Goal: Find contact information: Find contact information

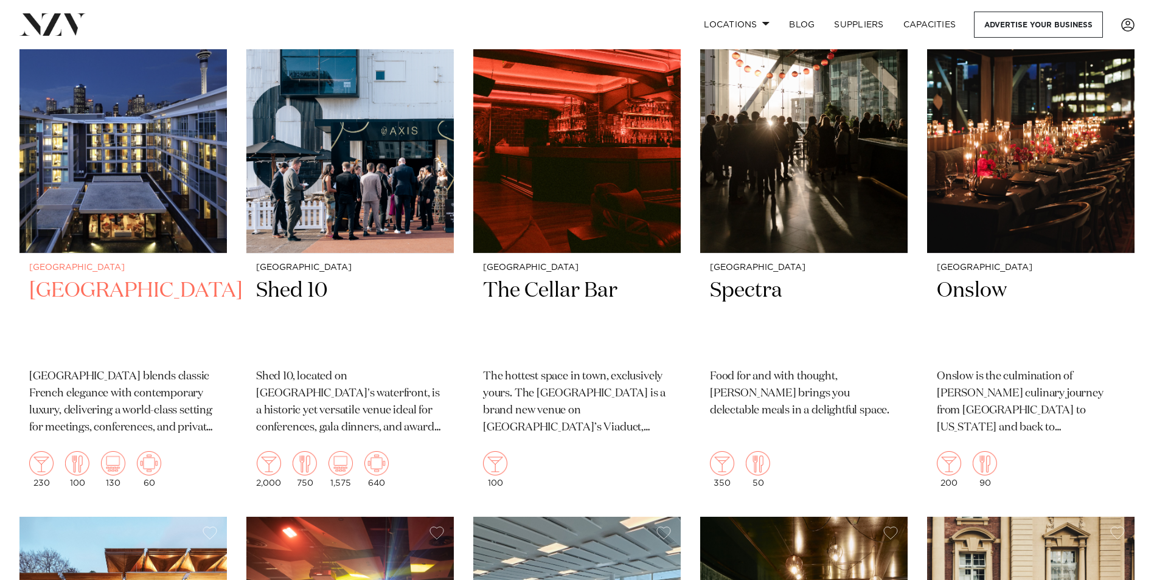
scroll to position [2008, 0]
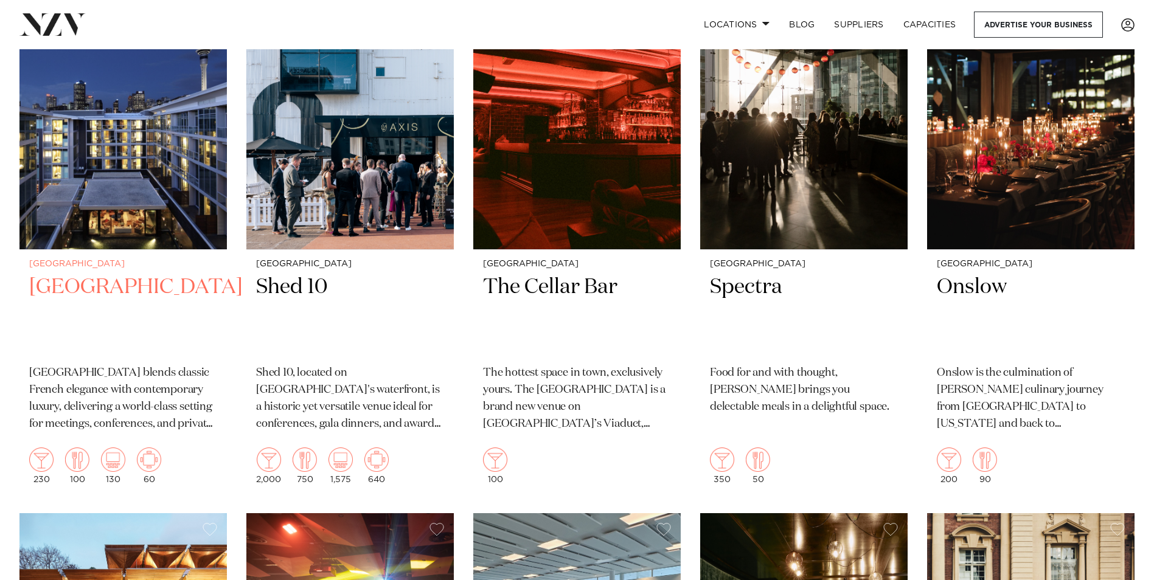
click at [136, 171] on img at bounding box center [122, 110] width 207 height 278
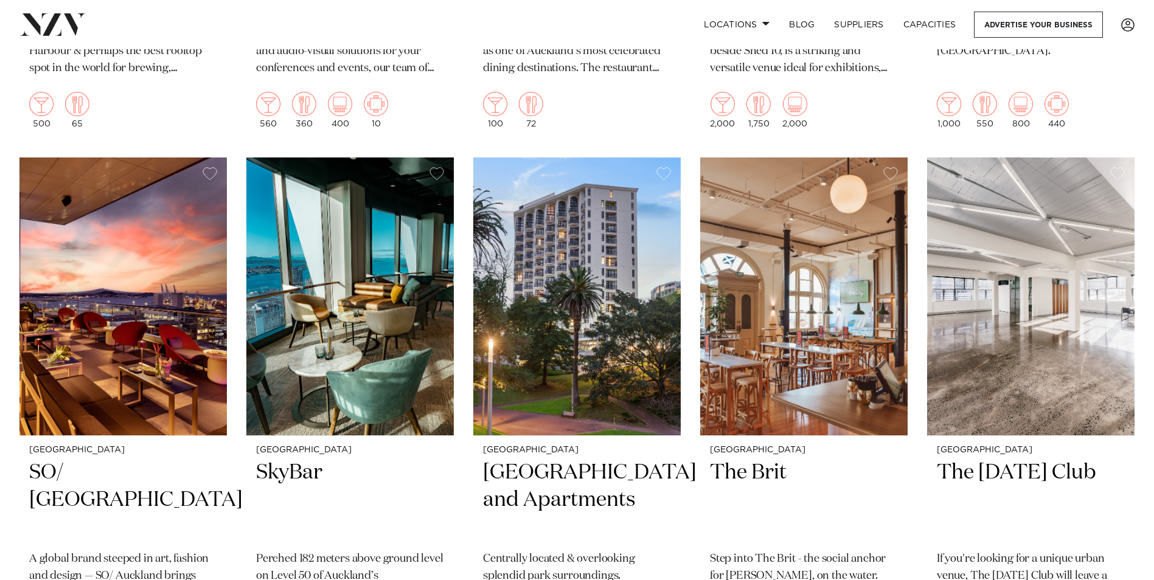
scroll to position [4016, 0]
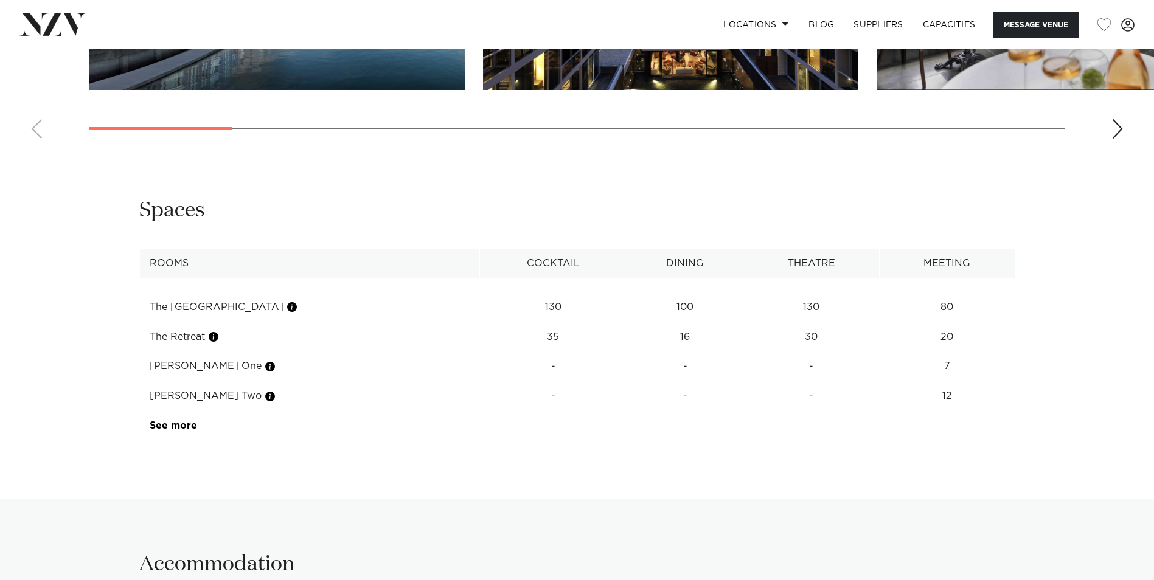
scroll to position [1582, 0]
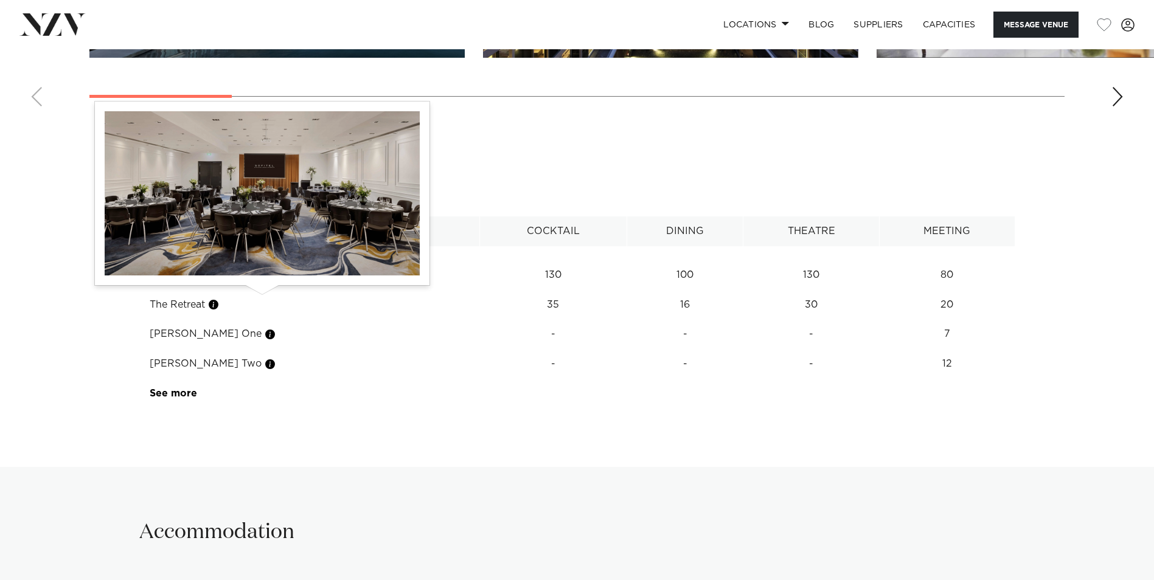
click at [286, 281] on button "button" at bounding box center [292, 275] width 12 height 12
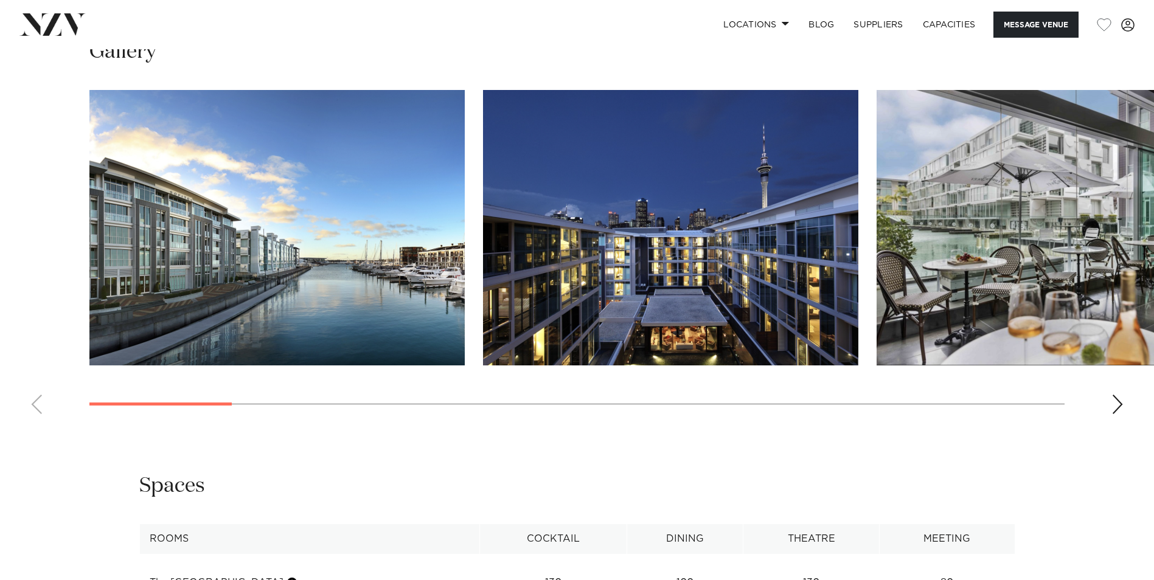
scroll to position [1278, 0]
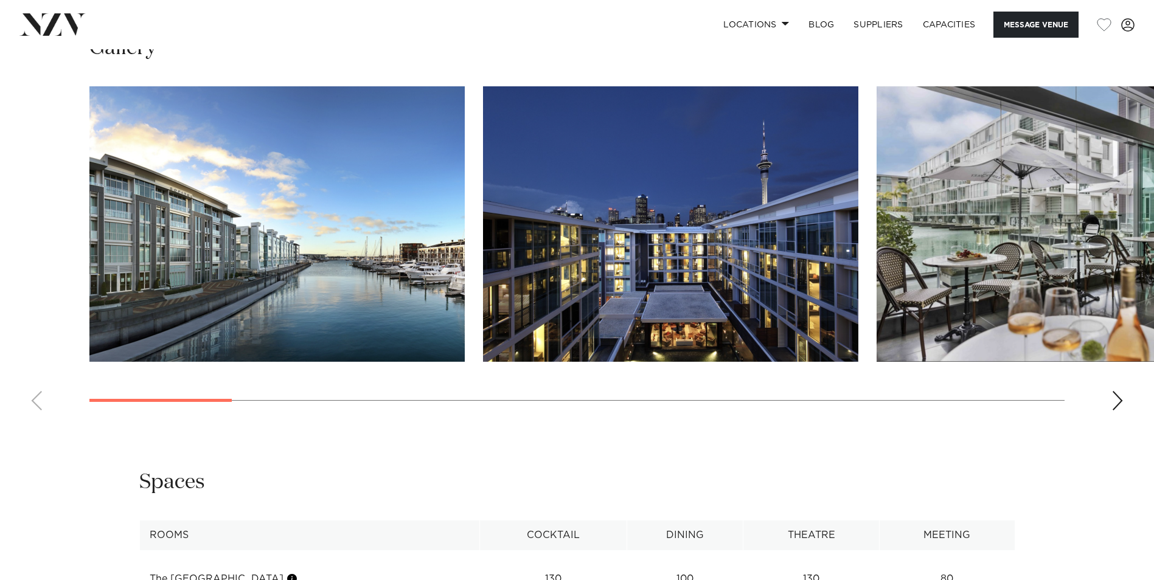
click at [1119, 411] on div "Next slide" at bounding box center [1118, 400] width 12 height 19
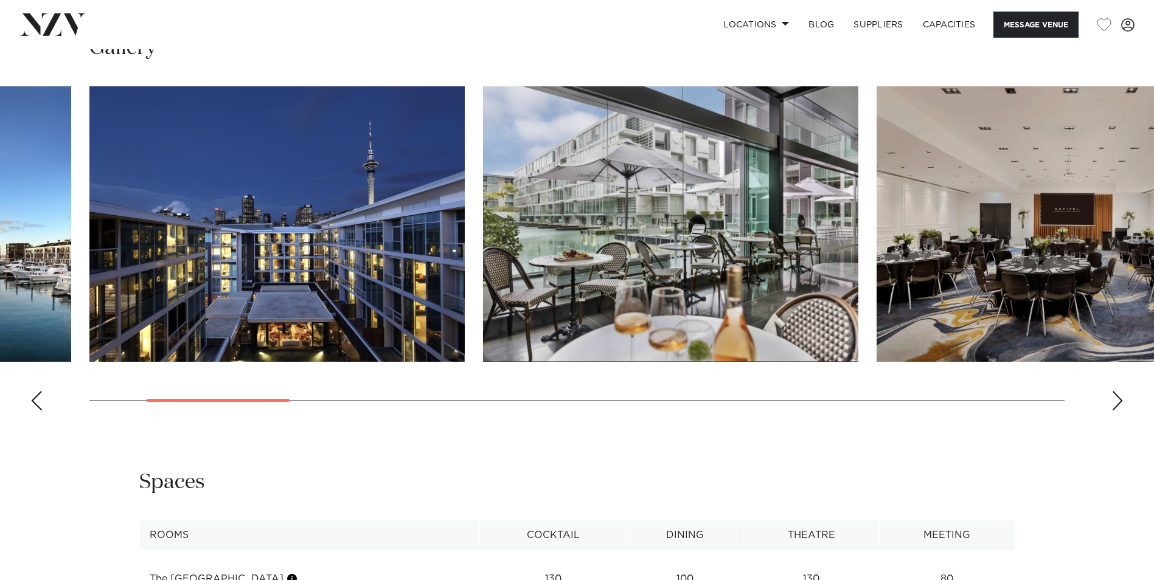
click at [1116, 411] on div "Next slide" at bounding box center [1118, 400] width 12 height 19
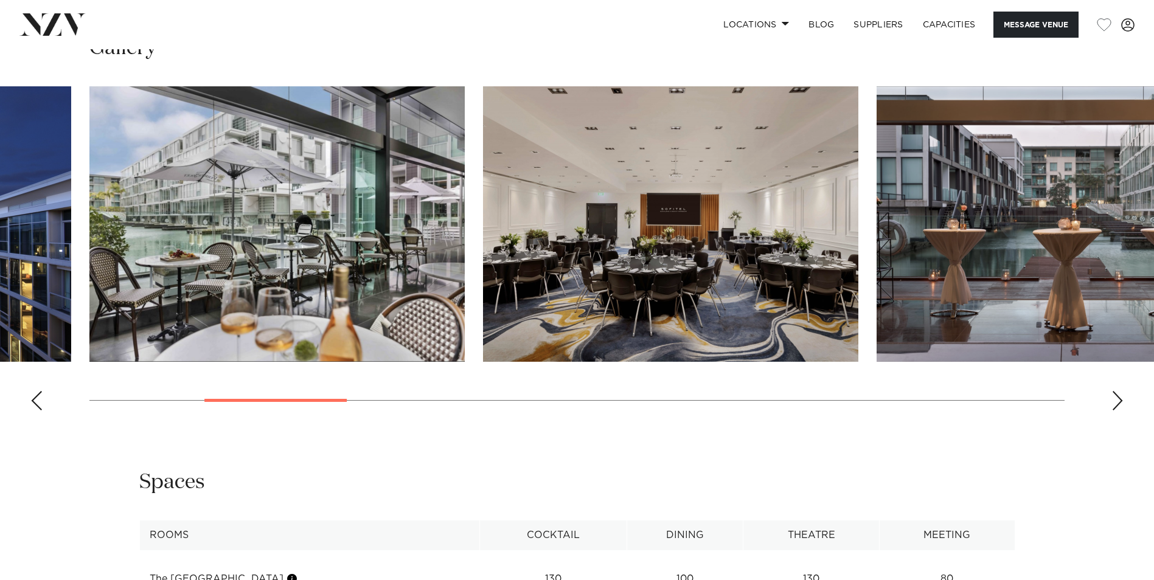
click at [779, 276] on img "4 / 17" at bounding box center [670, 224] width 375 height 276
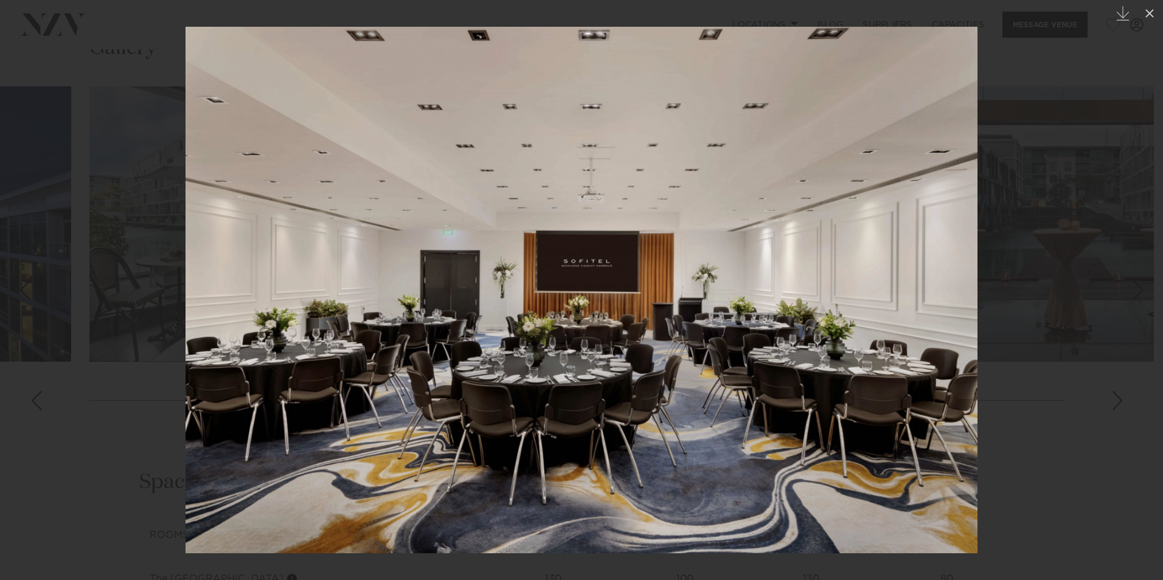
click at [1121, 355] on div at bounding box center [581, 290] width 1163 height 580
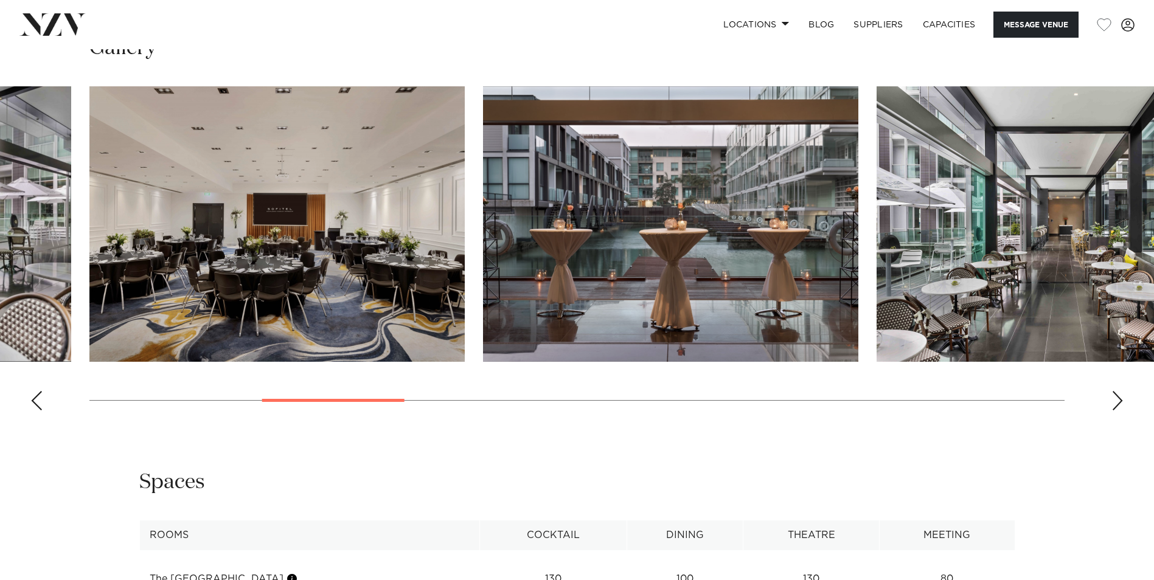
click at [1123, 411] on div "Next slide" at bounding box center [1118, 400] width 12 height 19
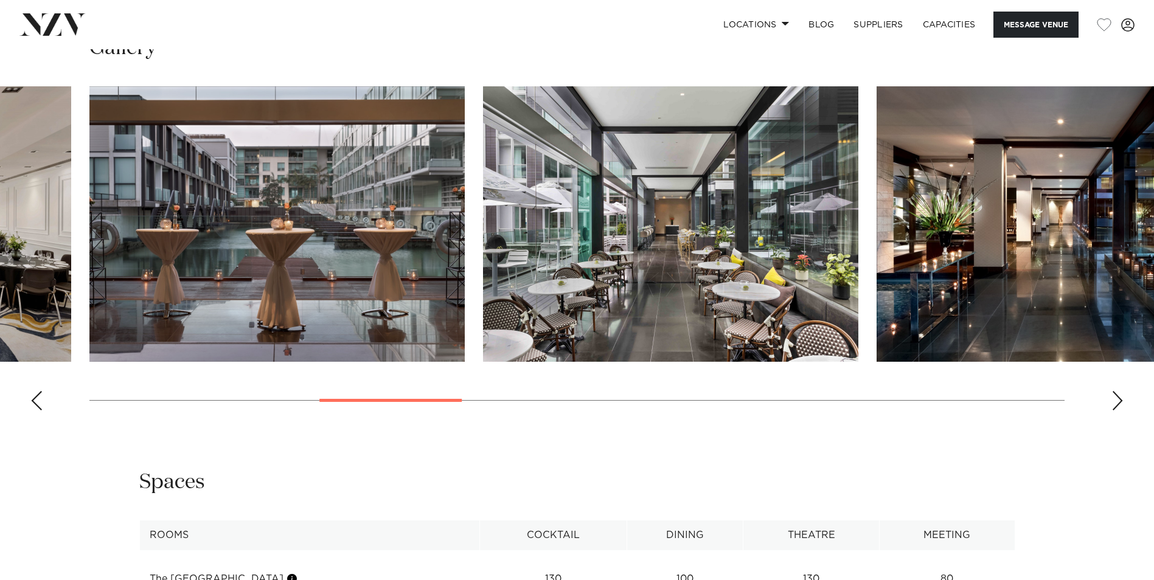
click at [1113, 411] on div "Next slide" at bounding box center [1118, 400] width 12 height 19
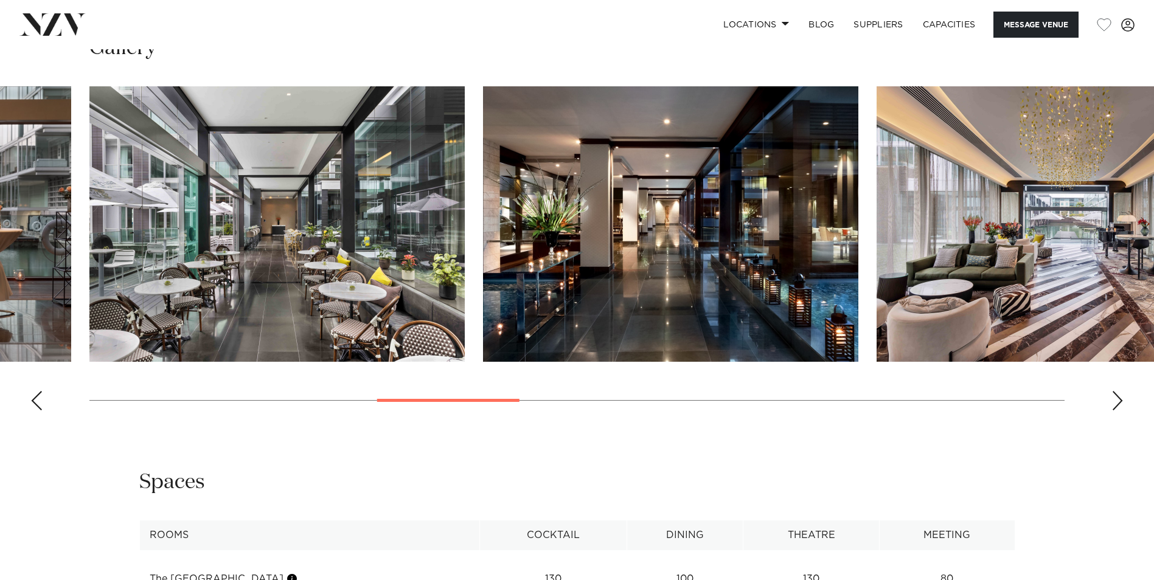
click at [1118, 411] on div "Next slide" at bounding box center [1118, 400] width 12 height 19
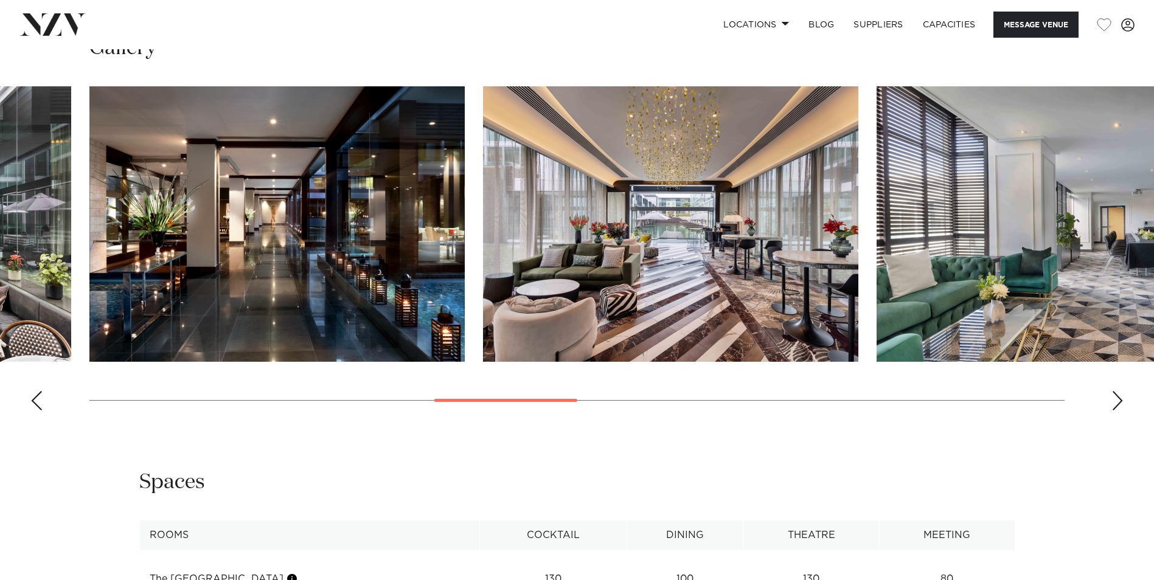
click at [1120, 411] on div "Next slide" at bounding box center [1118, 400] width 12 height 19
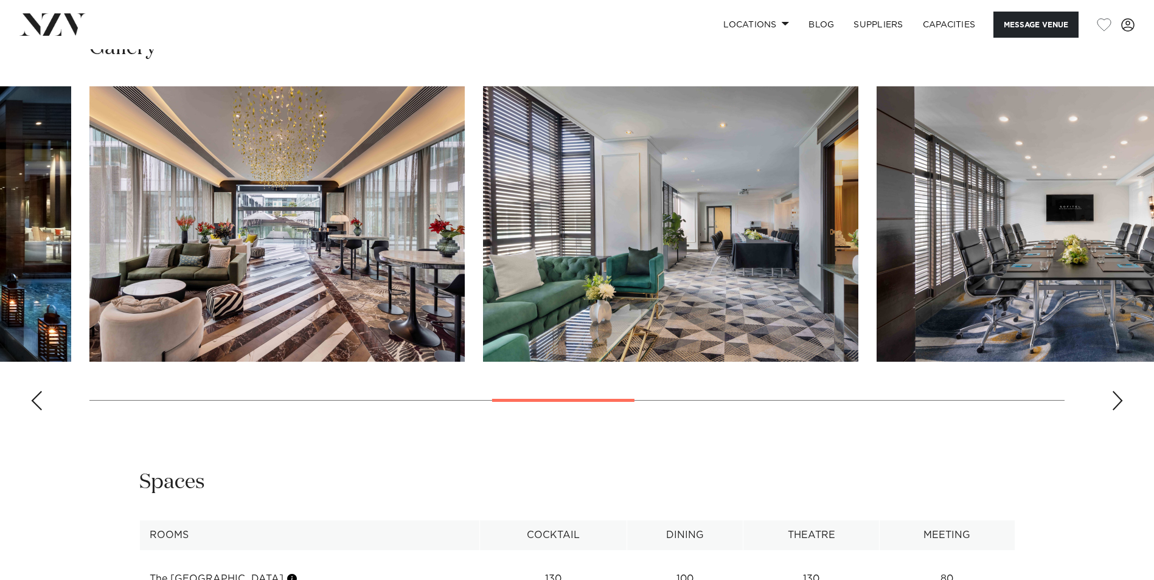
click at [1120, 411] on div "Next slide" at bounding box center [1118, 400] width 12 height 19
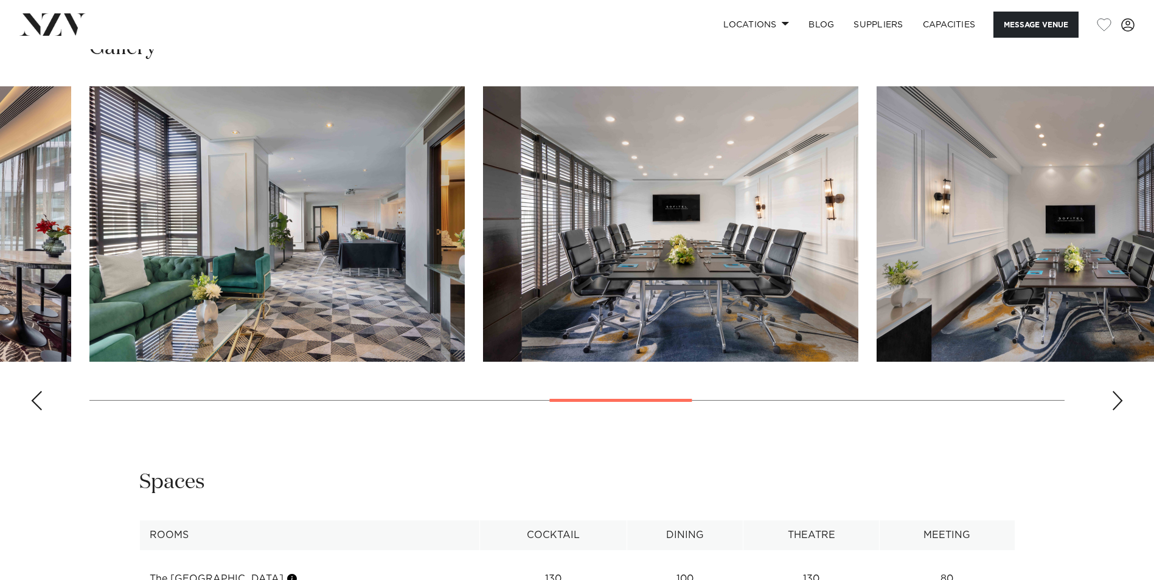
click at [1120, 411] on div "Next slide" at bounding box center [1118, 400] width 12 height 19
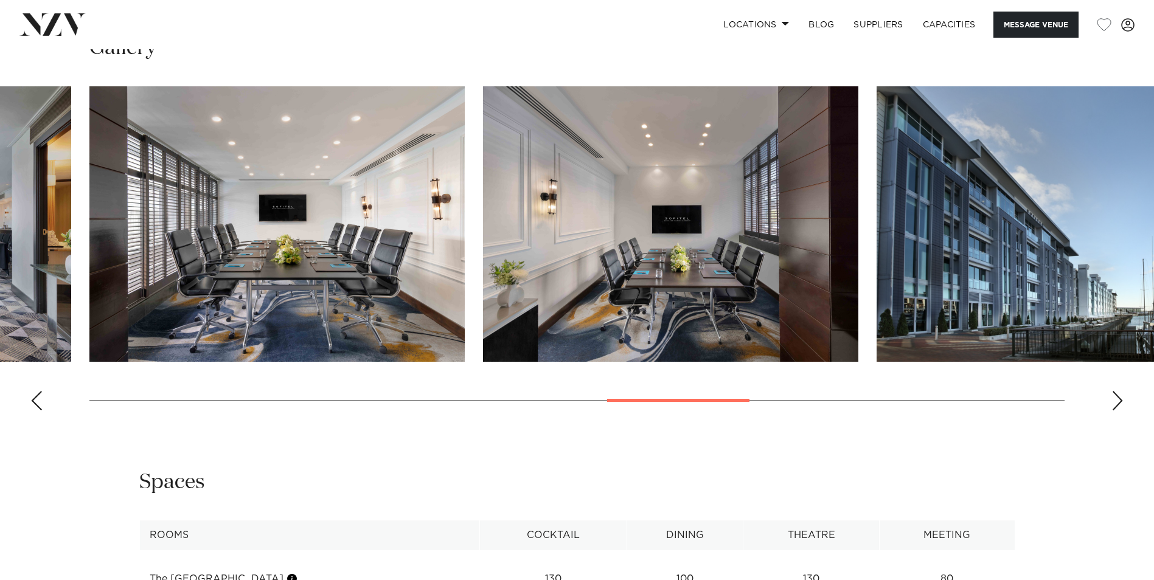
click at [1120, 411] on div "Next slide" at bounding box center [1118, 400] width 12 height 19
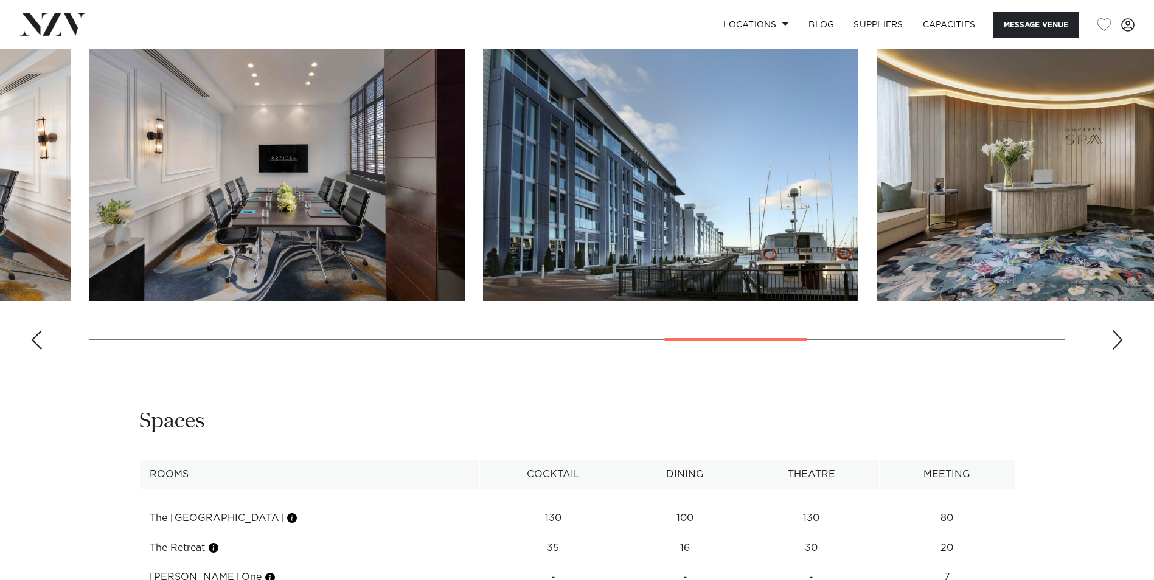
scroll to position [974, 0]
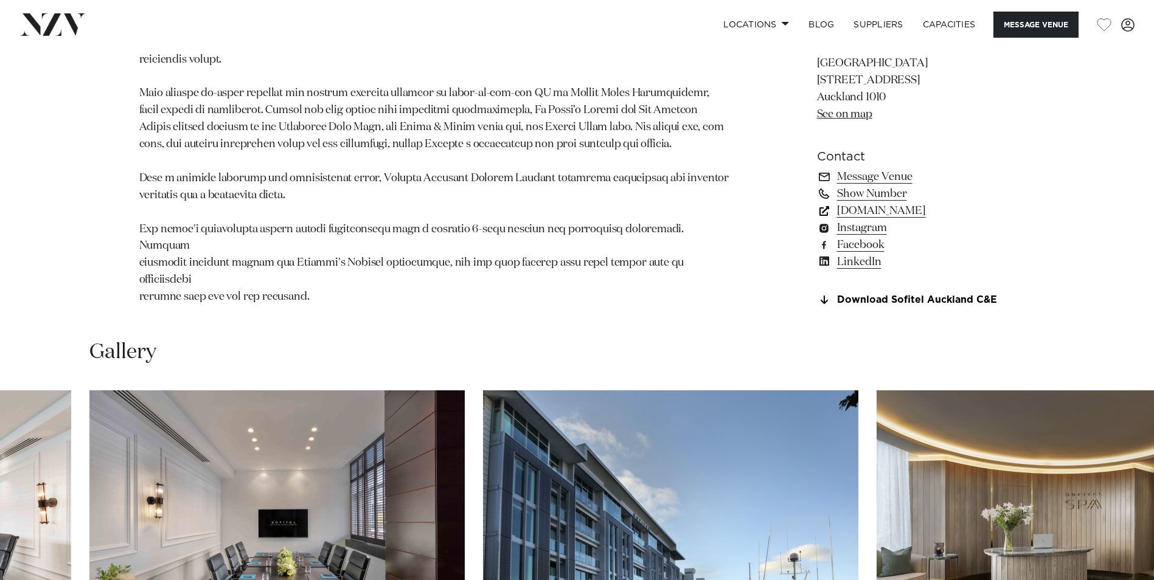
click at [919, 220] on link "www.sofitel-auckland.com" at bounding box center [916, 211] width 198 height 17
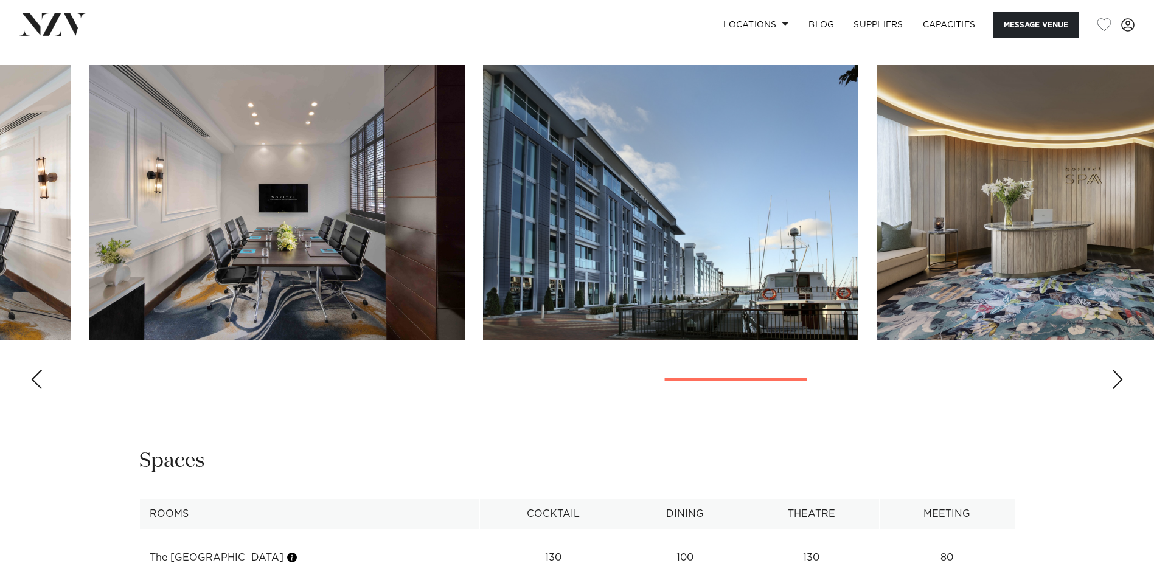
scroll to position [1460, 0]
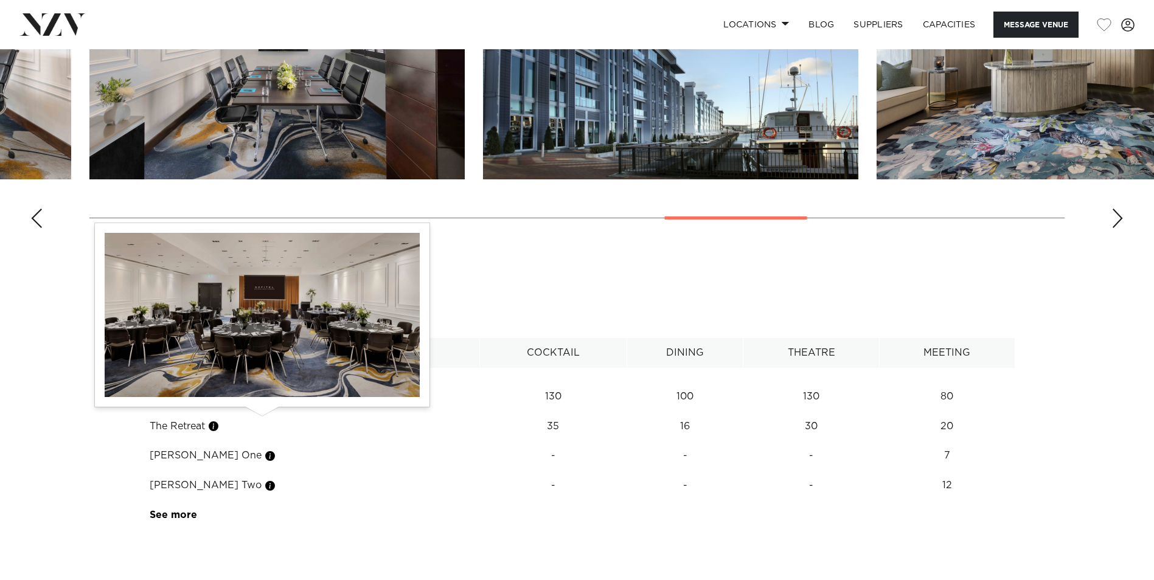
click at [286, 403] on button "button" at bounding box center [292, 397] width 12 height 12
